Goal: Information Seeking & Learning: Learn about a topic

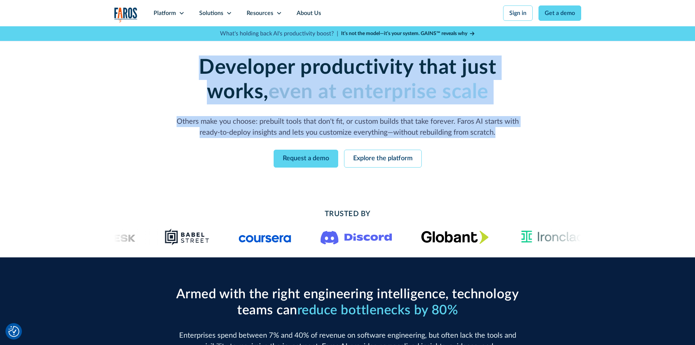
drag, startPoint x: 173, startPoint y: 67, endPoint x: 508, endPoint y: 133, distance: 341.8
click at [508, 133] on div "Developer productivity that just works, even at enterprise scale Others make yo…" at bounding box center [348, 96] width 374 height 82
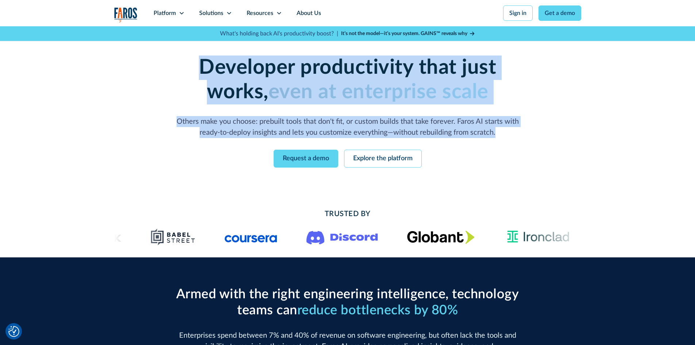
click at [508, 133] on p "Others make you choose: prebuilt tools that don't fit, or custom builds that ta…" at bounding box center [348, 127] width 350 height 22
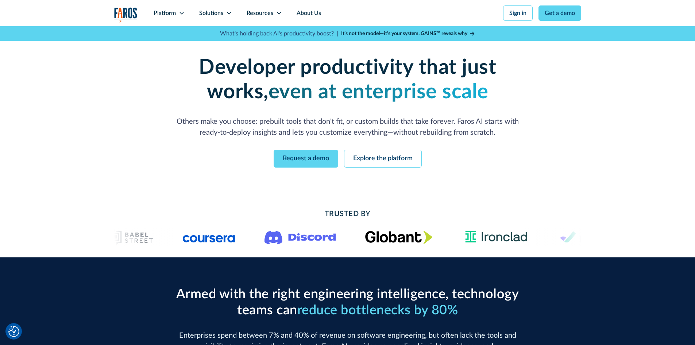
scroll to position [182, 0]
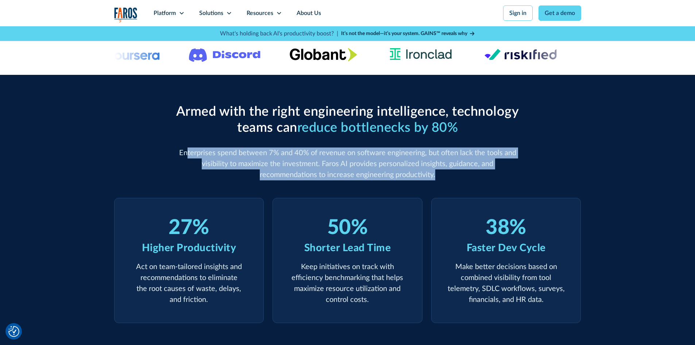
drag, startPoint x: 189, startPoint y: 152, endPoint x: 413, endPoint y: 174, distance: 225.2
click at [413, 174] on p "Enterprises spend between 7% and 40% of revenue on software engineering, but of…" at bounding box center [348, 163] width 350 height 33
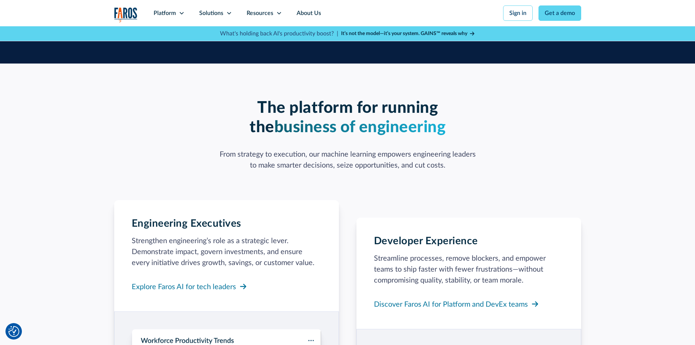
scroll to position [474, 0]
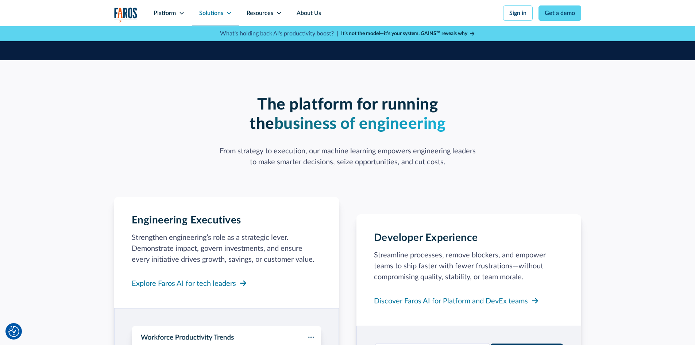
click at [226, 9] on div "Solutions" at bounding box center [215, 13] width 47 height 26
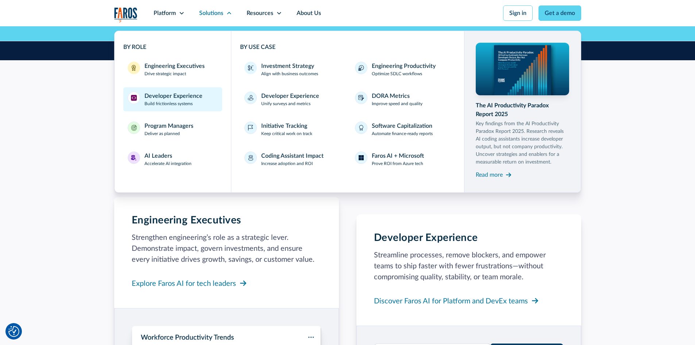
click at [179, 97] on div "Developer Experience" at bounding box center [174, 96] width 58 height 9
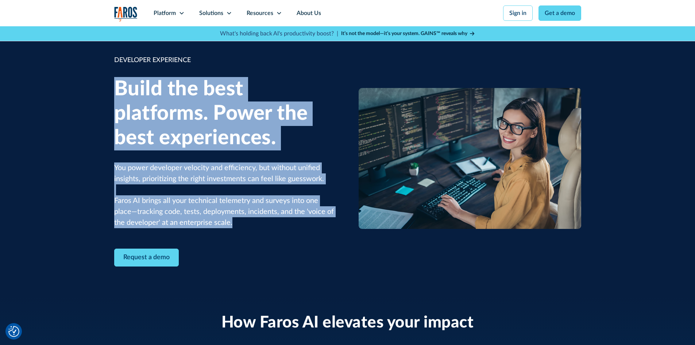
drag, startPoint x: 119, startPoint y: 86, endPoint x: 250, endPoint y: 220, distance: 187.9
click at [250, 220] on div "DEVELOPER EXPERIENCE Build the best platforms. Power the best experiences. You …" at bounding box center [225, 160] width 223 height 211
click at [250, 220] on p "You power developer velocity and efficiency, but without unified insights, prio…" at bounding box center [225, 195] width 223 height 66
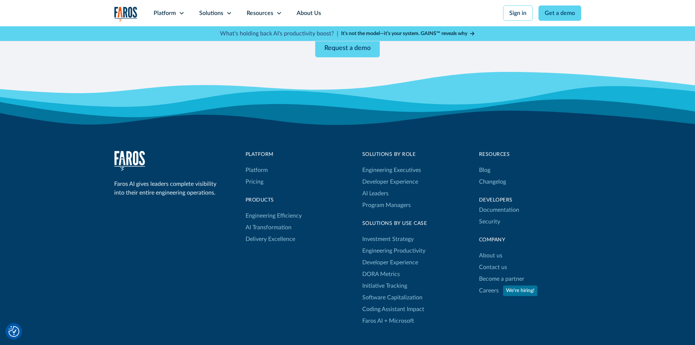
scroll to position [1423, 0]
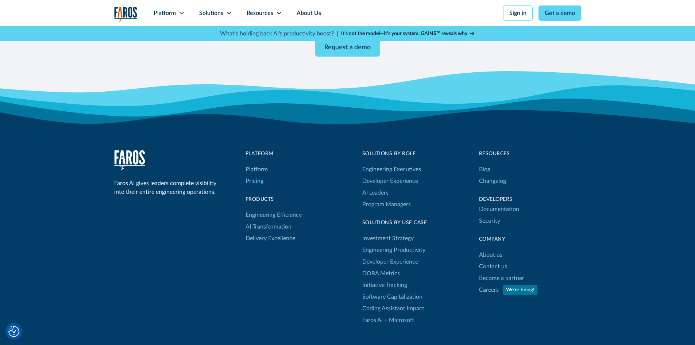
click at [261, 175] on link "Pricing" at bounding box center [255, 181] width 18 height 12
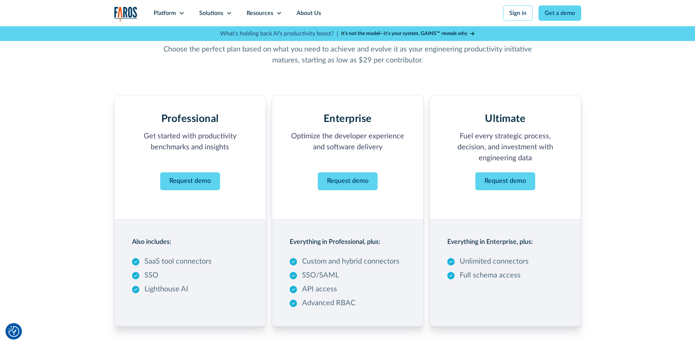
scroll to position [146, 0]
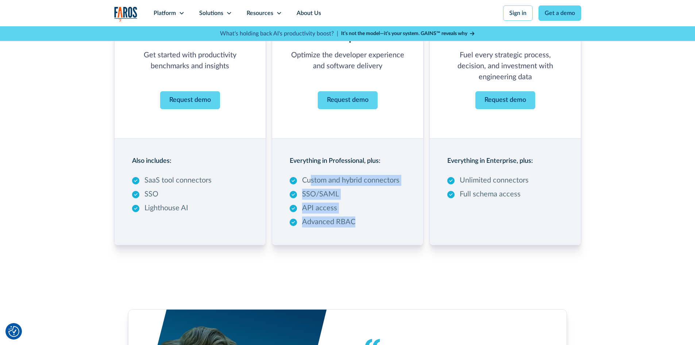
drag, startPoint x: 311, startPoint y: 178, endPoint x: 357, endPoint y: 226, distance: 66.3
click at [357, 226] on div "Custom and hybrid connectors SSO/SAML API access Advanced RBAC" at bounding box center [345, 201] width 110 height 53
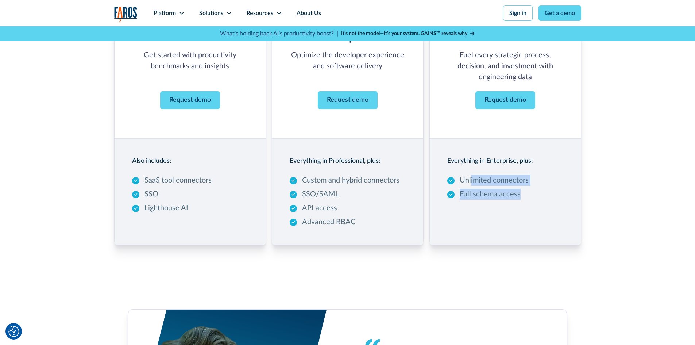
drag, startPoint x: 471, startPoint y: 176, endPoint x: 521, endPoint y: 199, distance: 54.9
click at [521, 199] on div "Unlimited connectors Full schema access" at bounding box center [487, 187] width 81 height 25
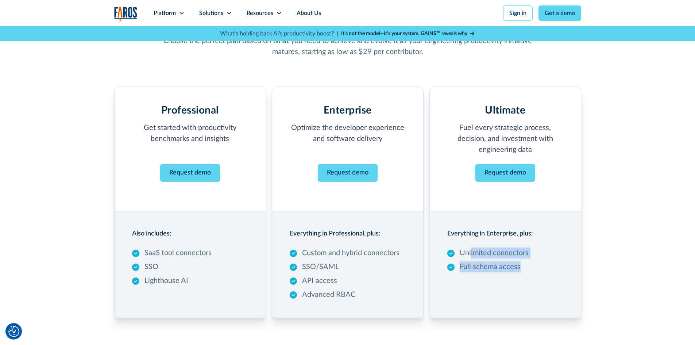
scroll to position [73, 0]
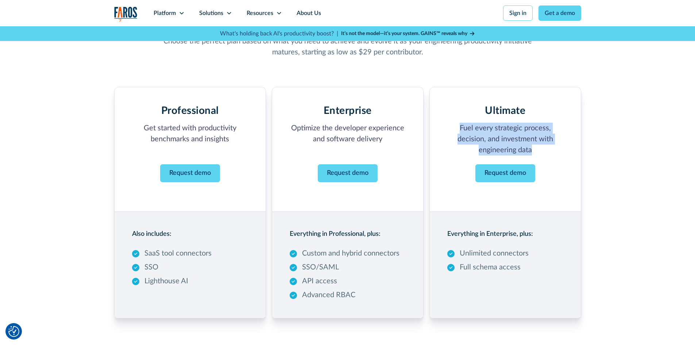
drag, startPoint x: 459, startPoint y: 126, endPoint x: 536, endPoint y: 149, distance: 80.6
click at [536, 149] on p "Fuel every strategic process, decision, and investment with engineering data" at bounding box center [505, 139] width 116 height 33
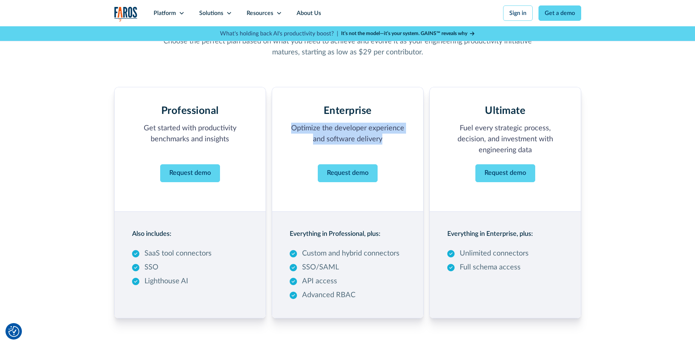
drag, startPoint x: 284, startPoint y: 125, endPoint x: 389, endPoint y: 144, distance: 106.0
click at [389, 144] on div "Enterprise Optimize the developer experience and software delivery ‍ Request de…" at bounding box center [348, 149] width 152 height 125
click at [389, 144] on p "Optimize the developer experience and software delivery ‍" at bounding box center [348, 139] width 116 height 33
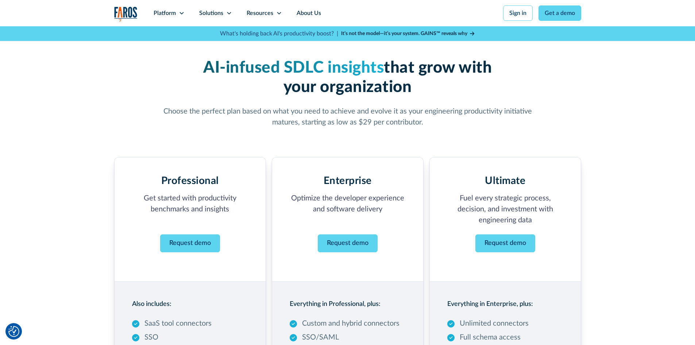
scroll to position [0, 0]
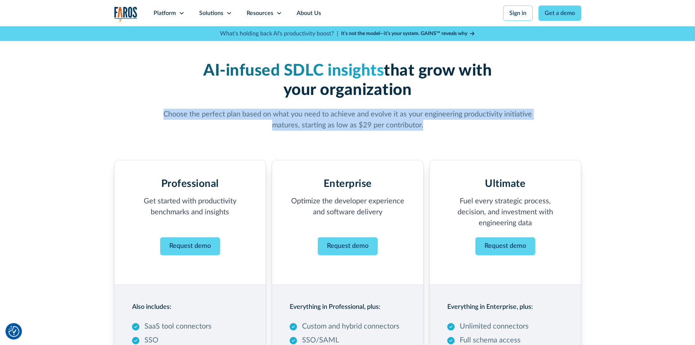
drag, startPoint x: 426, startPoint y: 126, endPoint x: 159, endPoint y: 115, distance: 267.0
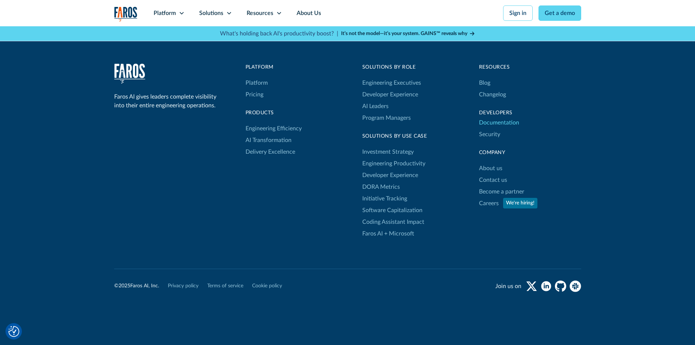
scroll to position [620, 0]
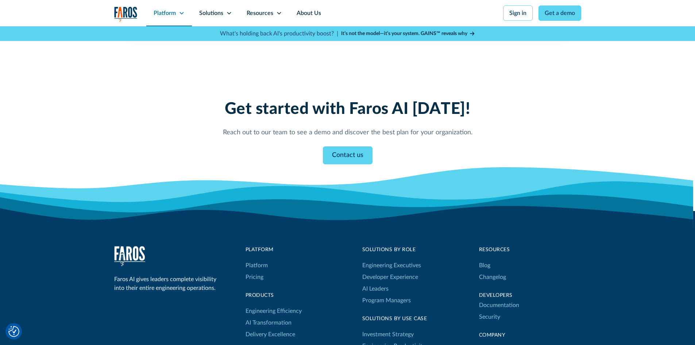
click at [161, 13] on div "Platform" at bounding box center [165, 13] width 22 height 9
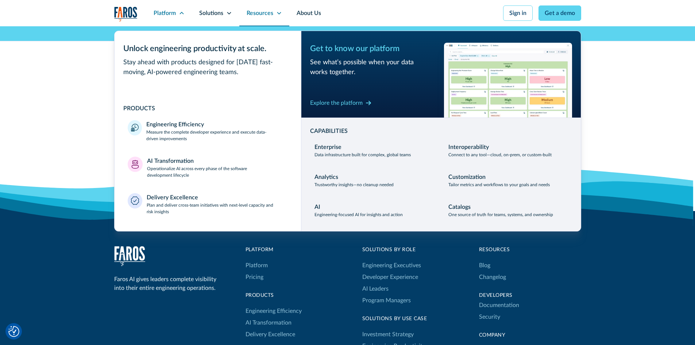
click at [259, 15] on div "Resources" at bounding box center [260, 13] width 27 height 9
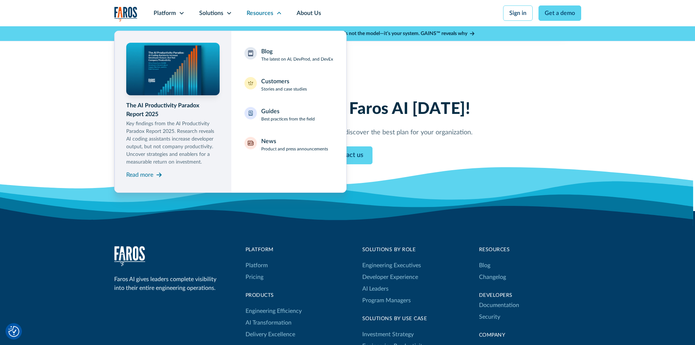
click at [429, 71] on nav "The AI Productivity Paradox Report 2025 Key findings from the AI Productivity P…" at bounding box center [347, 109] width 467 height 166
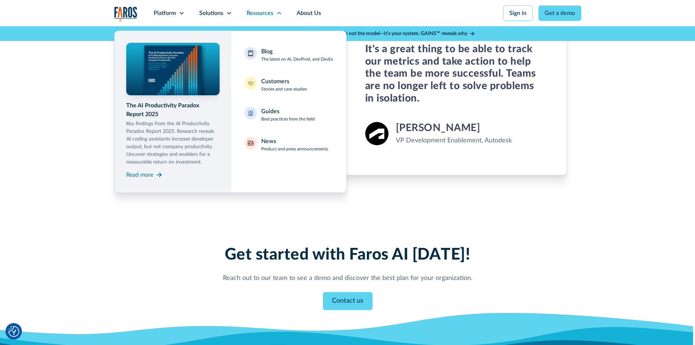
scroll to position [474, 0]
click at [204, 10] on div "Solutions" at bounding box center [211, 13] width 24 height 9
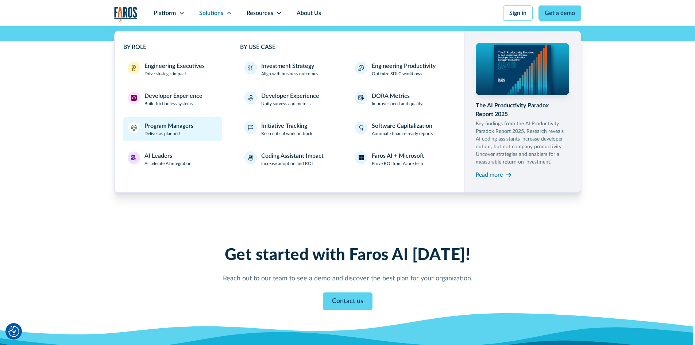
click at [189, 133] on div "Program Managers Deliver as planned" at bounding box center [169, 129] width 49 height 15
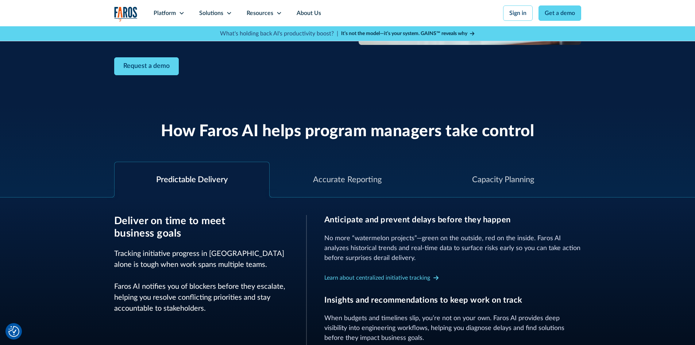
scroll to position [219, 0]
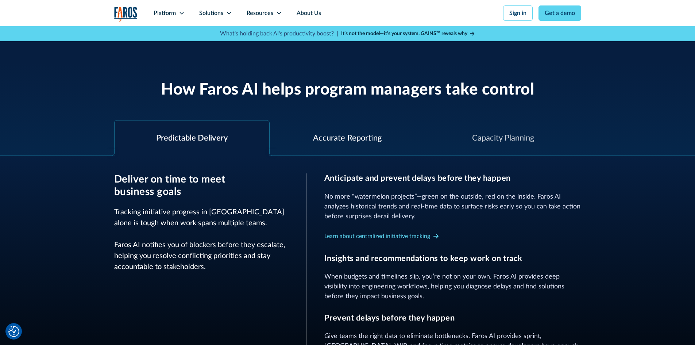
click at [328, 138] on div "Accurate Reporting" at bounding box center [347, 138] width 69 height 12
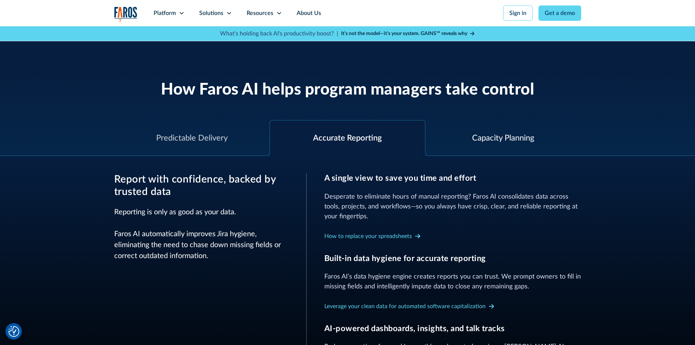
click at [483, 132] on div "Capacity Planning" at bounding box center [503, 138] width 62 height 12
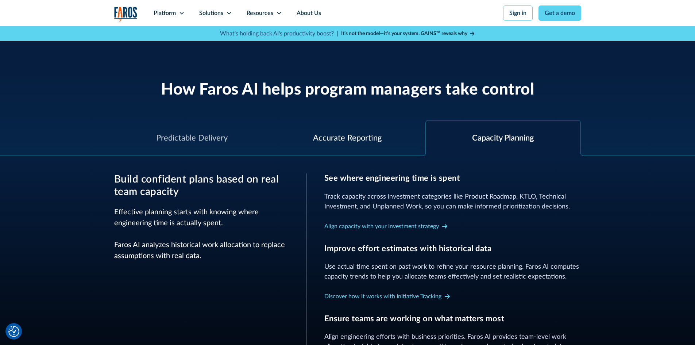
click at [386, 139] on div "Accurate Reporting" at bounding box center [348, 137] width 156 height 35
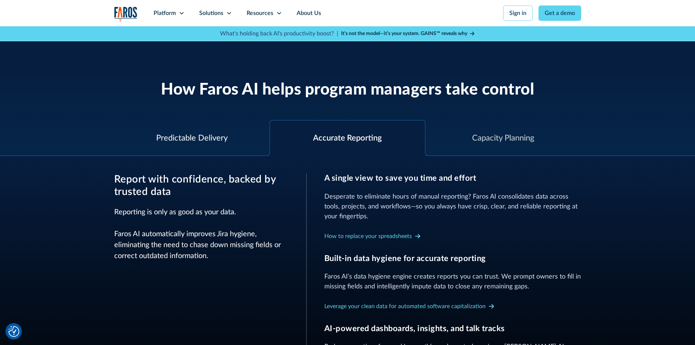
click at [215, 138] on div "Predictable Delivery" at bounding box center [192, 138] width 72 height 12
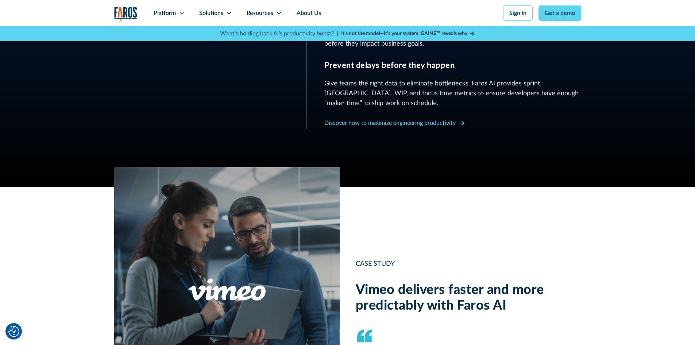
scroll to position [584, 0]
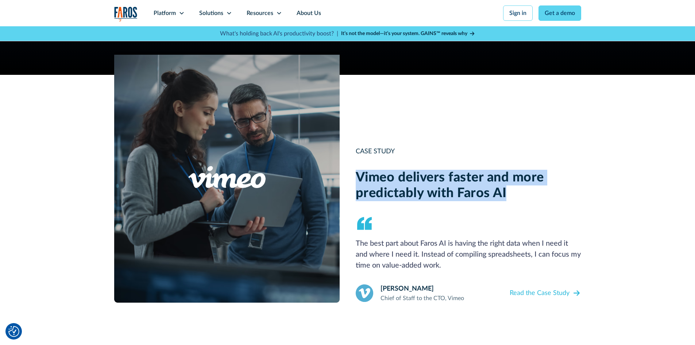
drag, startPoint x: 354, startPoint y: 174, endPoint x: 542, endPoint y: 191, distance: 189.1
click at [542, 191] on div "CASE STUDY Vimeo delivers faster and more predictably with Faros AI The best pa…" at bounding box center [347, 188] width 467 height 227
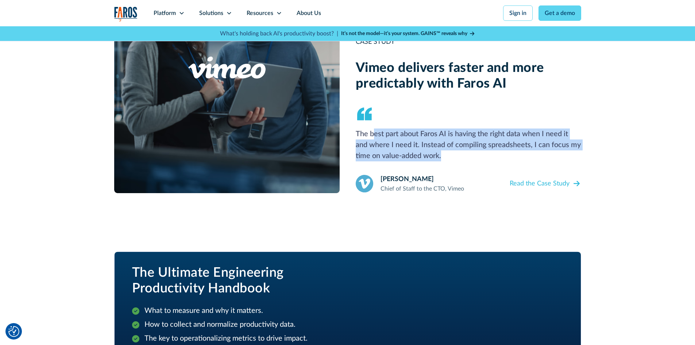
drag, startPoint x: 374, startPoint y: 132, endPoint x: 451, endPoint y: 154, distance: 80.1
click at [451, 154] on p "The best part about Faros AI is having the right data when I need it and where …" at bounding box center [469, 144] width 226 height 33
click at [448, 155] on p "The best part about Faros AI is having the right data when I need it and where …" at bounding box center [469, 144] width 226 height 33
drag, startPoint x: 448, startPoint y: 155, endPoint x: 365, endPoint y: 139, distance: 84.7
click at [365, 139] on p "The best part about Faros AI is having the right data when I need it and where …" at bounding box center [469, 144] width 226 height 33
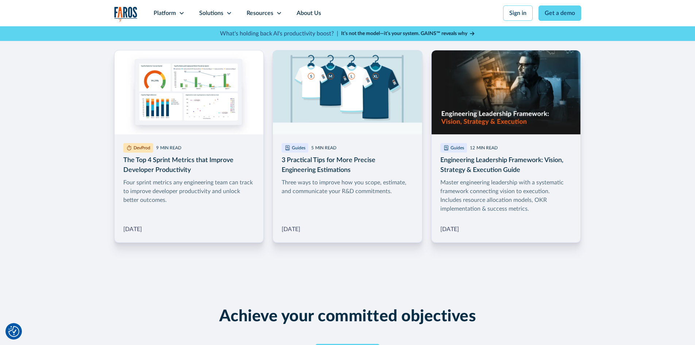
scroll to position [1131, 0]
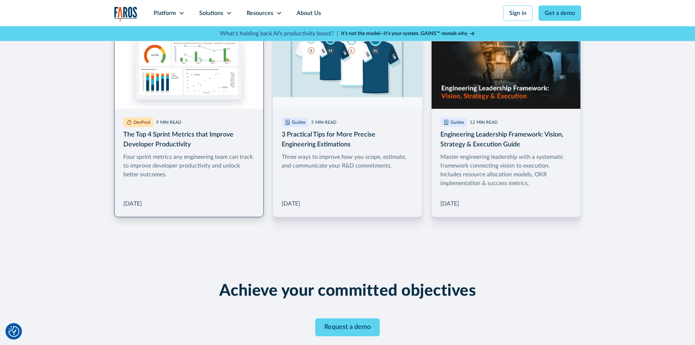
click at [208, 172] on link "More Blog Link" at bounding box center [189, 120] width 150 height 193
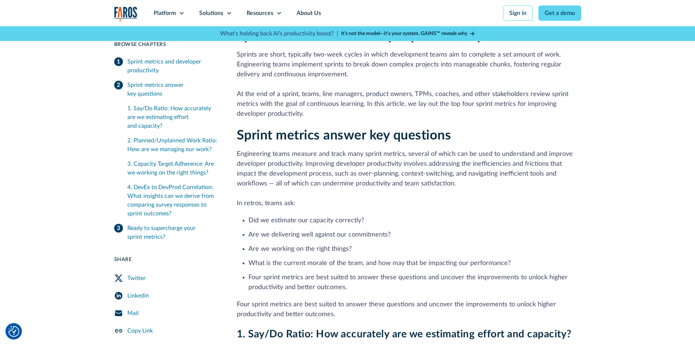
scroll to position [219, 0]
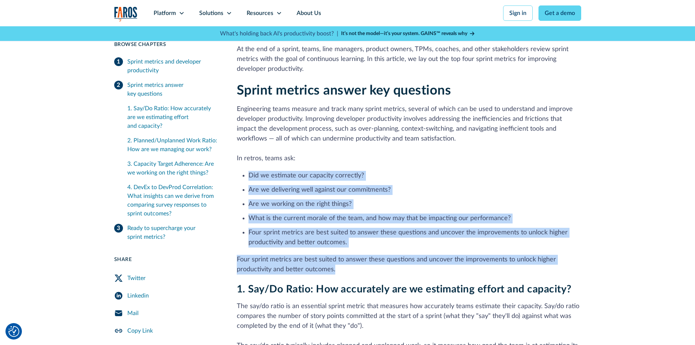
drag, startPoint x: 250, startPoint y: 175, endPoint x: 346, endPoint y: 269, distance: 134.2
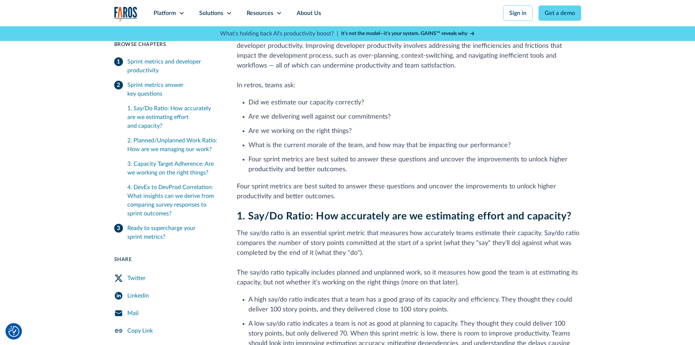
click at [365, 213] on h3 "1. Say/Do Ratio: How accurately are we estimating effort and capacity?" at bounding box center [409, 216] width 345 height 12
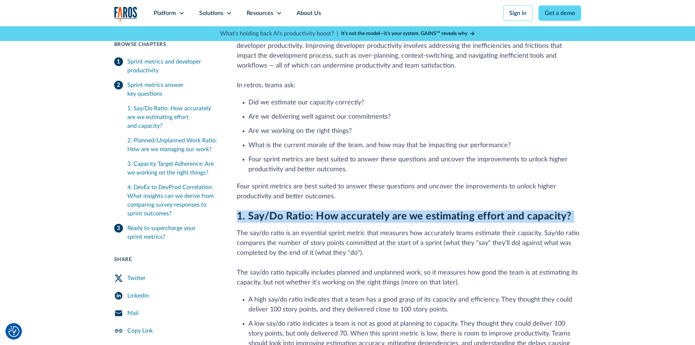
click at [365, 213] on h3 "1. Say/Do Ratio: How accurately are we estimating effort and capacity?" at bounding box center [409, 216] width 345 height 12
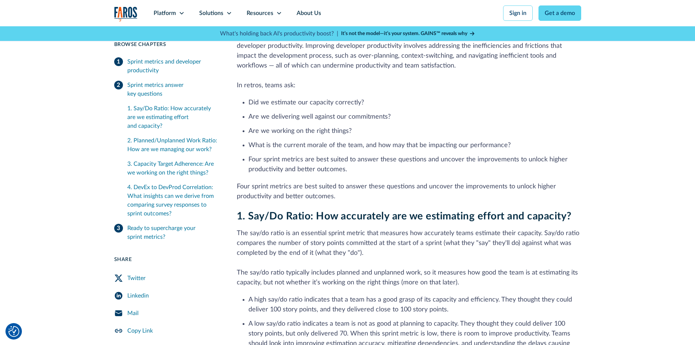
click at [368, 228] on p "The say/do ratio is an essential sprint metric that measures how accurately tea…" at bounding box center [409, 257] width 345 height 59
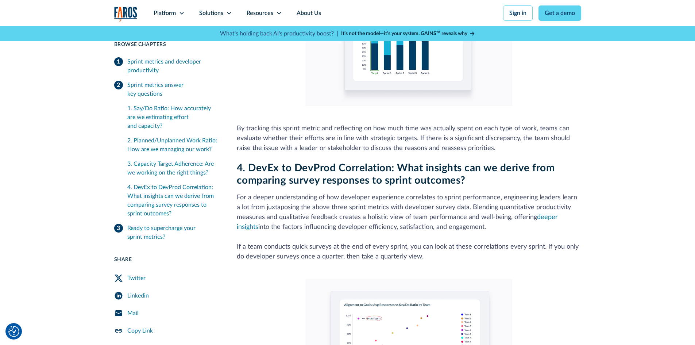
scroll to position [1752, 0]
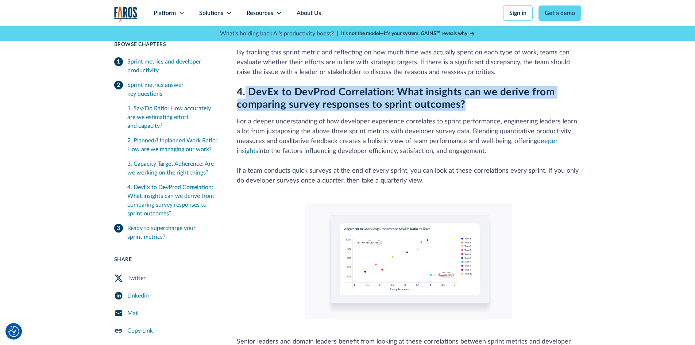
drag, startPoint x: 244, startPoint y: 91, endPoint x: 470, endPoint y: 102, distance: 225.8
click at [470, 102] on h3 "4. DevEx to DevProd Correlation: What insights can we derive from comparing sur…" at bounding box center [409, 98] width 345 height 24
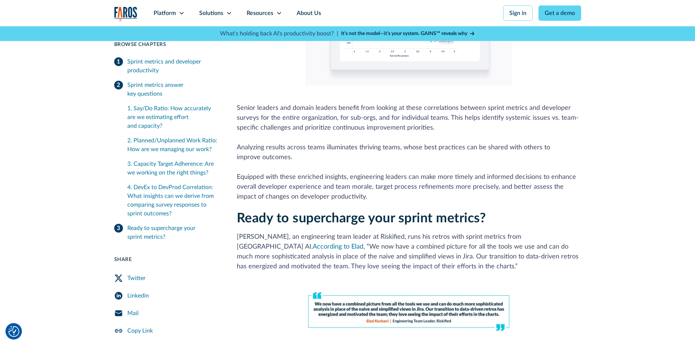
scroll to position [2044, 0]
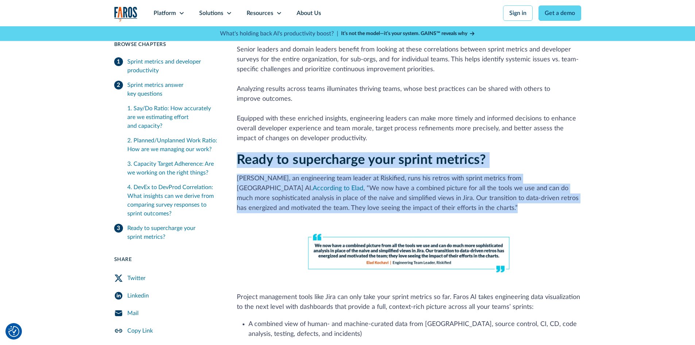
drag, startPoint x: 236, startPoint y: 161, endPoint x: 552, endPoint y: 210, distance: 319.5
click at [552, 210] on div "Ready to supercharge your sprint metrics? Elad Kochavi, an engineering team lea…" at bounding box center [409, 287] width 345 height 271
click at [552, 210] on p "Elad Kochavi, an engineering team leader at Riskified, runs his retros with spr…" at bounding box center [409, 193] width 345 height 39
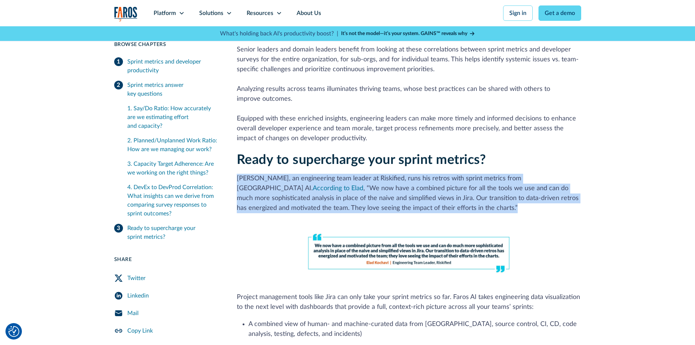
drag, startPoint x: 550, startPoint y: 211, endPoint x: 542, endPoint y: 156, distance: 55.8
click at [542, 156] on div "Ready to supercharge your sprint metrics? Elad Kochavi, an engineering team lea…" at bounding box center [409, 287] width 345 height 271
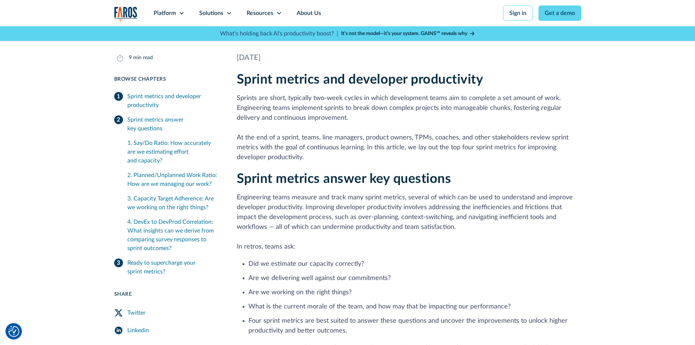
scroll to position [0, 0]
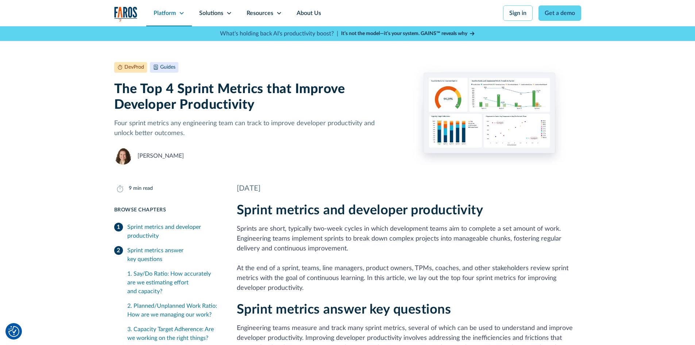
click at [173, 12] on div "Platform" at bounding box center [165, 13] width 22 height 9
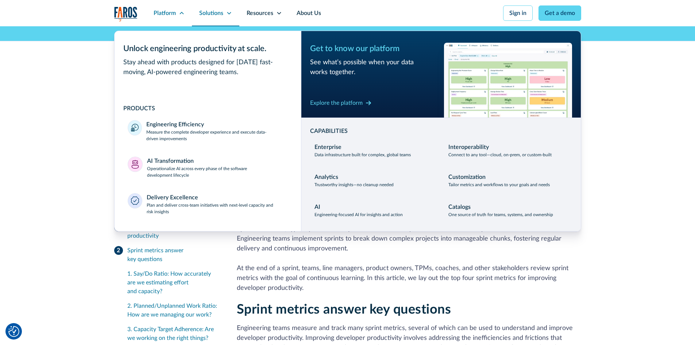
click at [226, 17] on div "Solutions" at bounding box center [215, 13] width 47 height 26
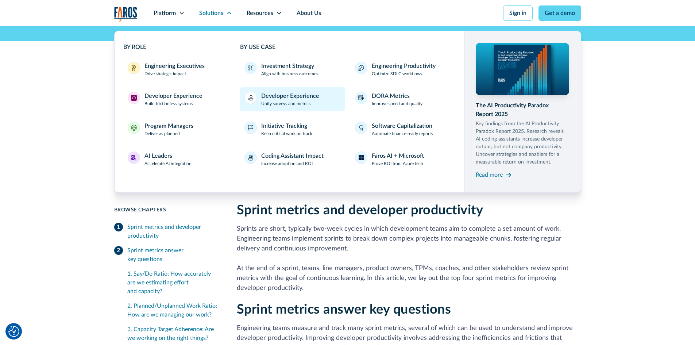
click at [295, 99] on div "Developer Experience" at bounding box center [290, 96] width 58 height 9
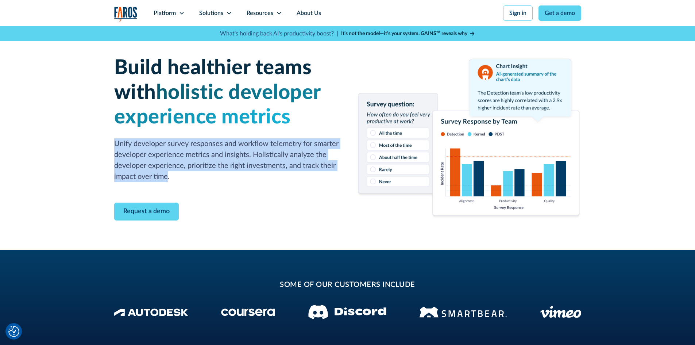
drag, startPoint x: 116, startPoint y: 142, endPoint x: 169, endPoint y: 174, distance: 61.6
click at [169, 174] on p "Unify developer survey responses and workflow telemetry for smarter developer e…" at bounding box center [226, 160] width 225 height 44
drag, startPoint x: 174, startPoint y: 177, endPoint x: 102, endPoint y: 140, distance: 81.0
click at [102, 140] on div "Build healthier teams with holistic developer experience metrics Unify develope…" at bounding box center [347, 138] width 695 height 224
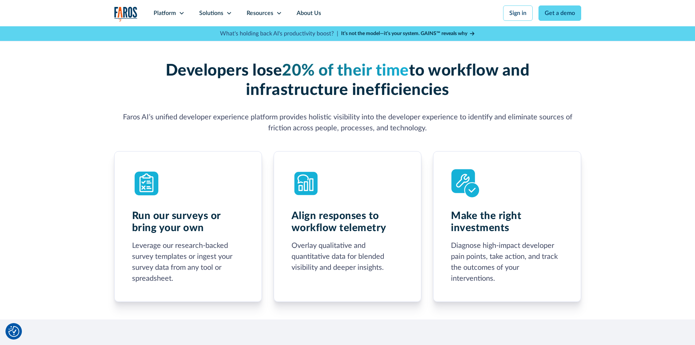
scroll to position [328, 0]
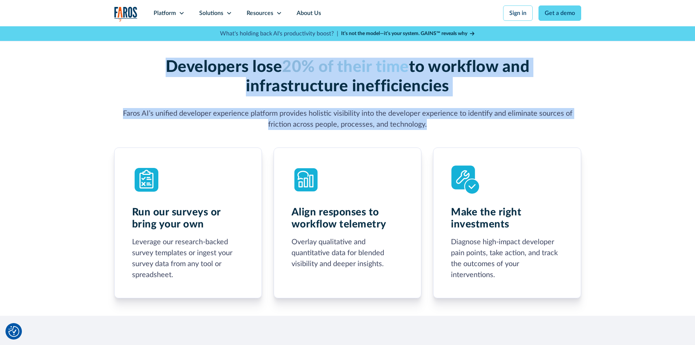
drag, startPoint x: 146, startPoint y: 68, endPoint x: 459, endPoint y: 120, distance: 318.2
click at [459, 120] on div "Developers lose 20% of their time to workflow and infrastructure inefficiencies…" at bounding box center [347, 94] width 467 height 72
click at [459, 120] on p "Faros AI’s unified developer experience platform provides holistic visibility i…" at bounding box center [347, 119] width 467 height 22
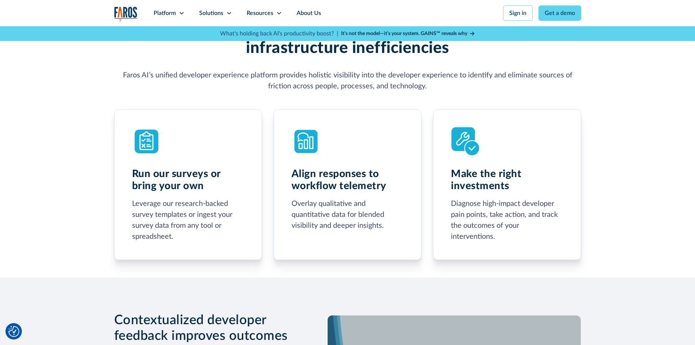
scroll to position [511, 0]
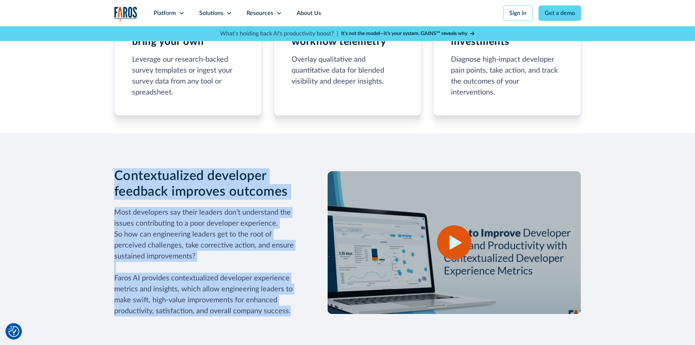
drag, startPoint x: 106, startPoint y: 169, endPoint x: 296, endPoint y: 311, distance: 237.3
click at [296, 311] on div "Contextualized developer feedback improves outcomes Most developers say their l…" at bounding box center [347, 242] width 695 height 218
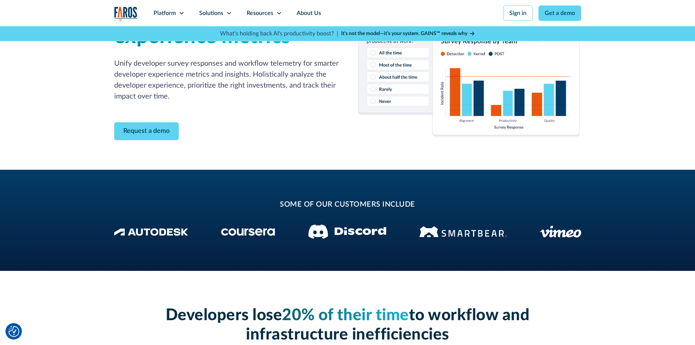
scroll to position [0, 0]
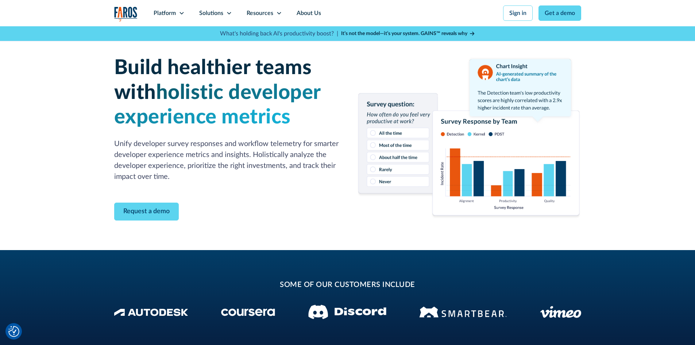
click at [124, 14] on img "home" at bounding box center [125, 14] width 23 height 15
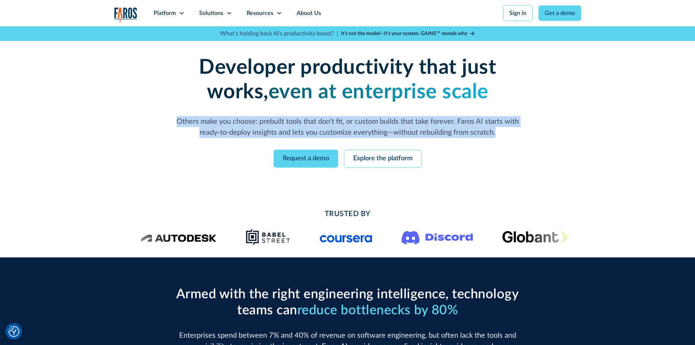
drag, startPoint x: 174, startPoint y: 118, endPoint x: 520, endPoint y: 130, distance: 346.6
click at [520, 130] on p "Others make you choose: prebuilt tools that don't fit, or custom builds that ta…" at bounding box center [348, 127] width 350 height 22
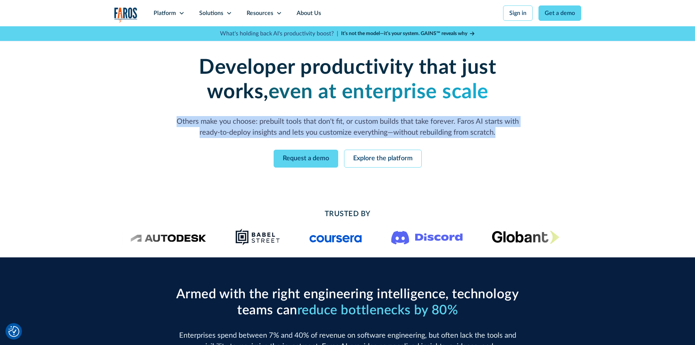
click at [506, 132] on p "Others make you choose: prebuilt tools that don't fit, or custom builds that ta…" at bounding box center [348, 127] width 350 height 22
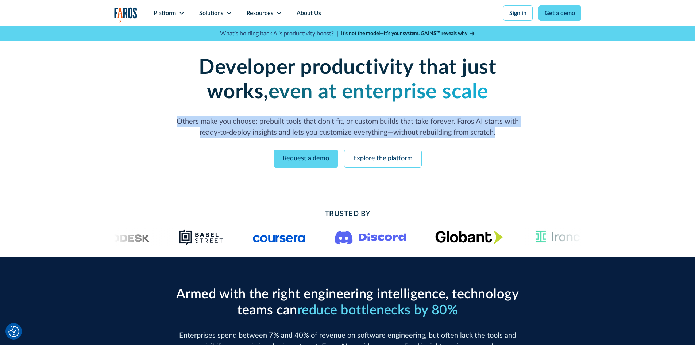
drag, startPoint x: 500, startPoint y: 132, endPoint x: 168, endPoint y: 124, distance: 332.2
click at [168, 124] on div "Developer productivity that just works, even at enterprise scale Others make yo…" at bounding box center [348, 96] width 374 height 82
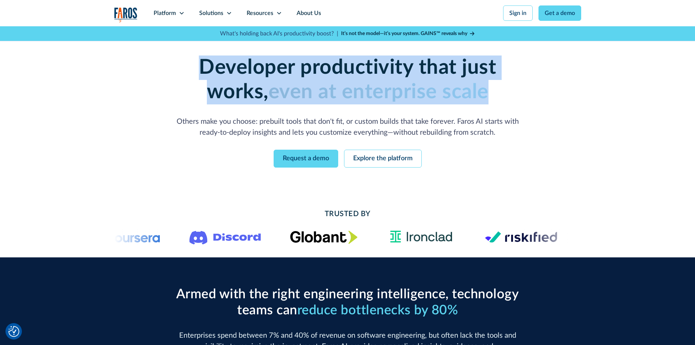
drag, startPoint x: 172, startPoint y: 61, endPoint x: 454, endPoint y: 99, distance: 283.9
click at [454, 99] on h1 "Developer productivity that just works, even at enterprise scale" at bounding box center [348, 79] width 374 height 49
click at [459, 97] on h1 "Developer productivity that just works, even at enterprise scale" at bounding box center [348, 79] width 374 height 49
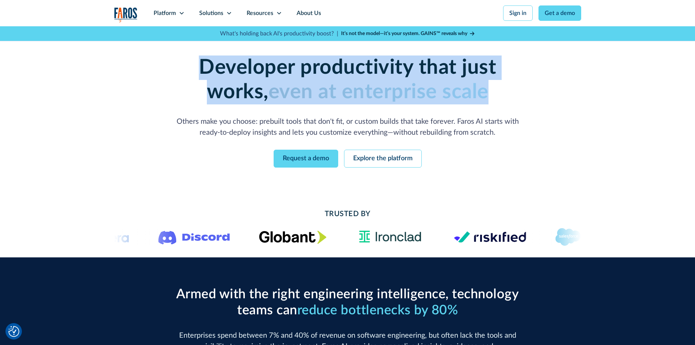
drag, startPoint x: 459, startPoint y: 93, endPoint x: 138, endPoint y: 60, distance: 322.8
click at [138, 60] on div "Enterprise-grade developer productivity without the enterprise pain Deploy fast…" at bounding box center [347, 111] width 467 height 170
